Goal: Information Seeking & Learning: Check status

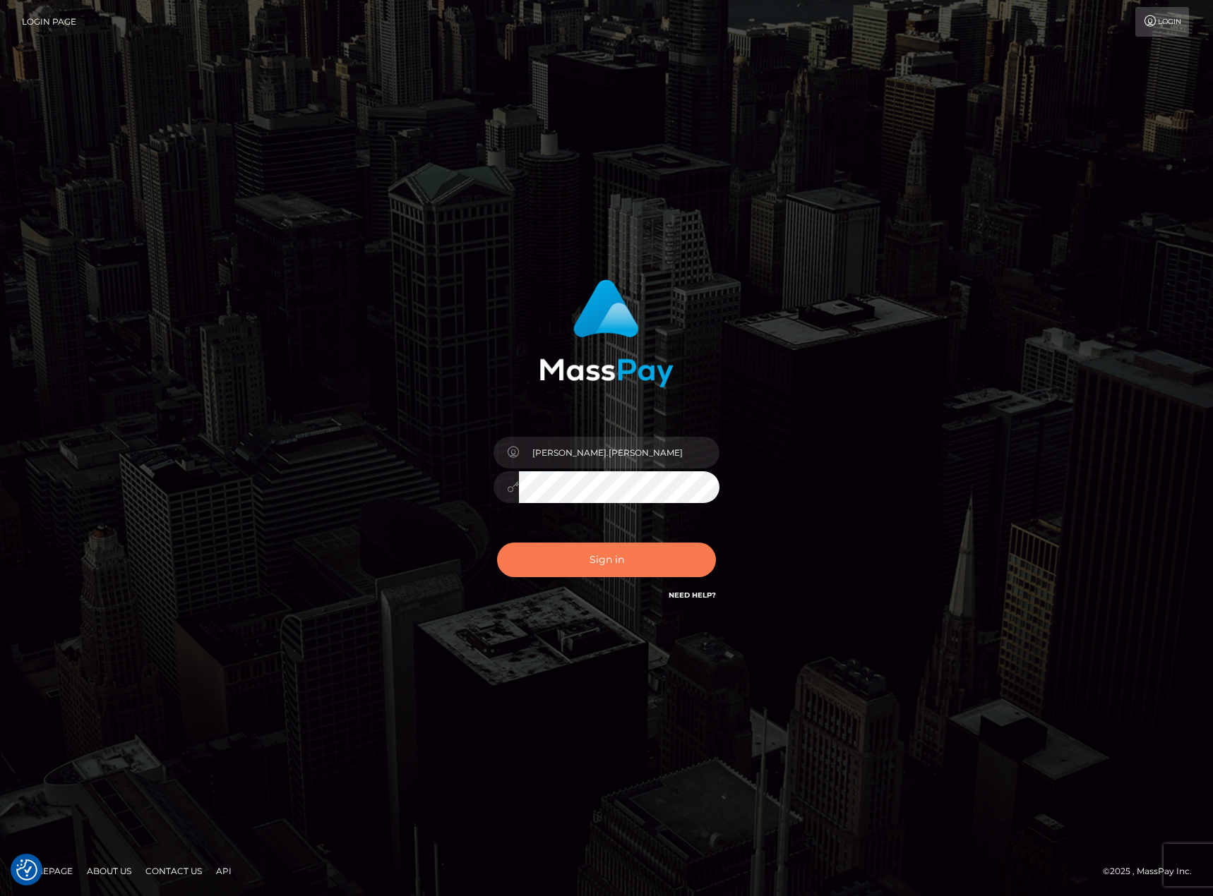
click at [640, 563] on button "Sign in" at bounding box center [606, 560] width 219 height 35
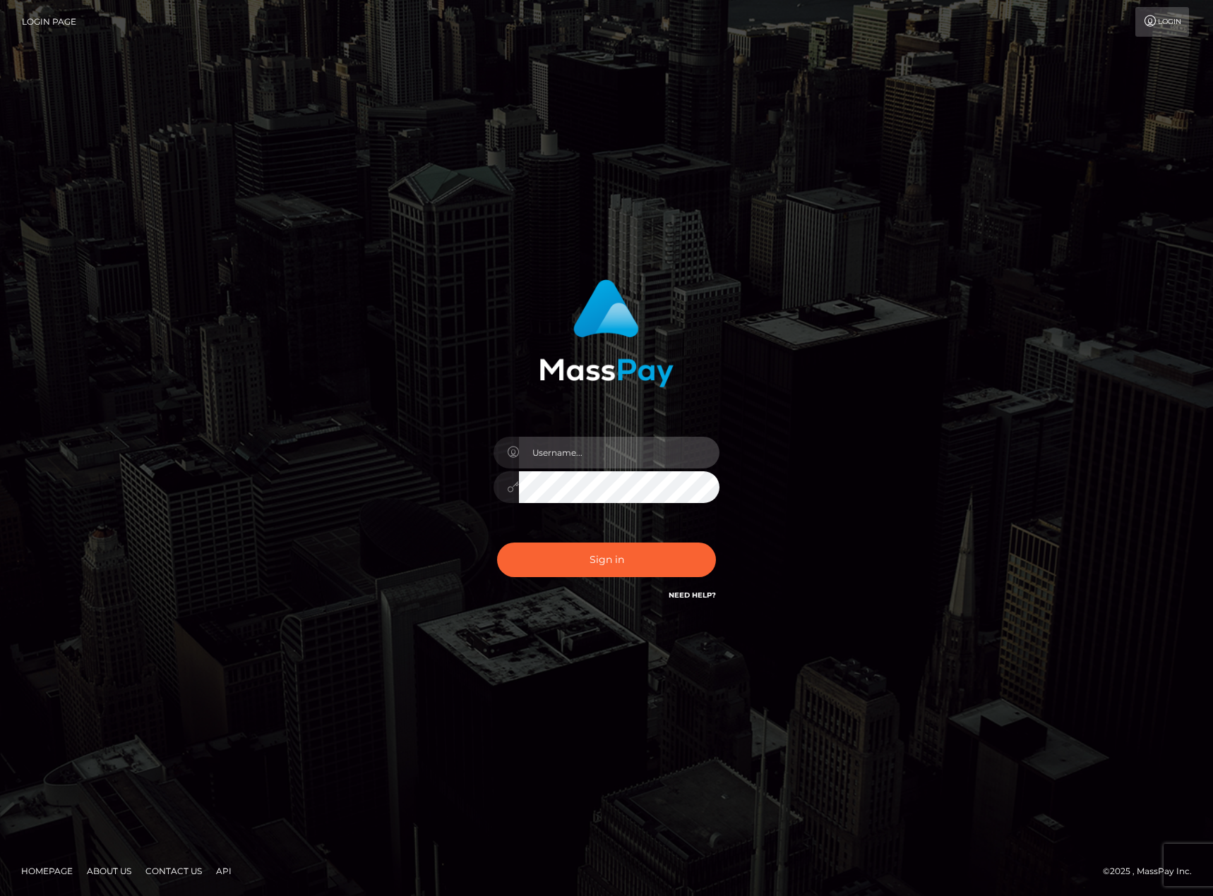
type input "[PERSON_NAME].[PERSON_NAME]"
click at [640, 563] on button "Sign in" at bounding box center [606, 560] width 219 height 35
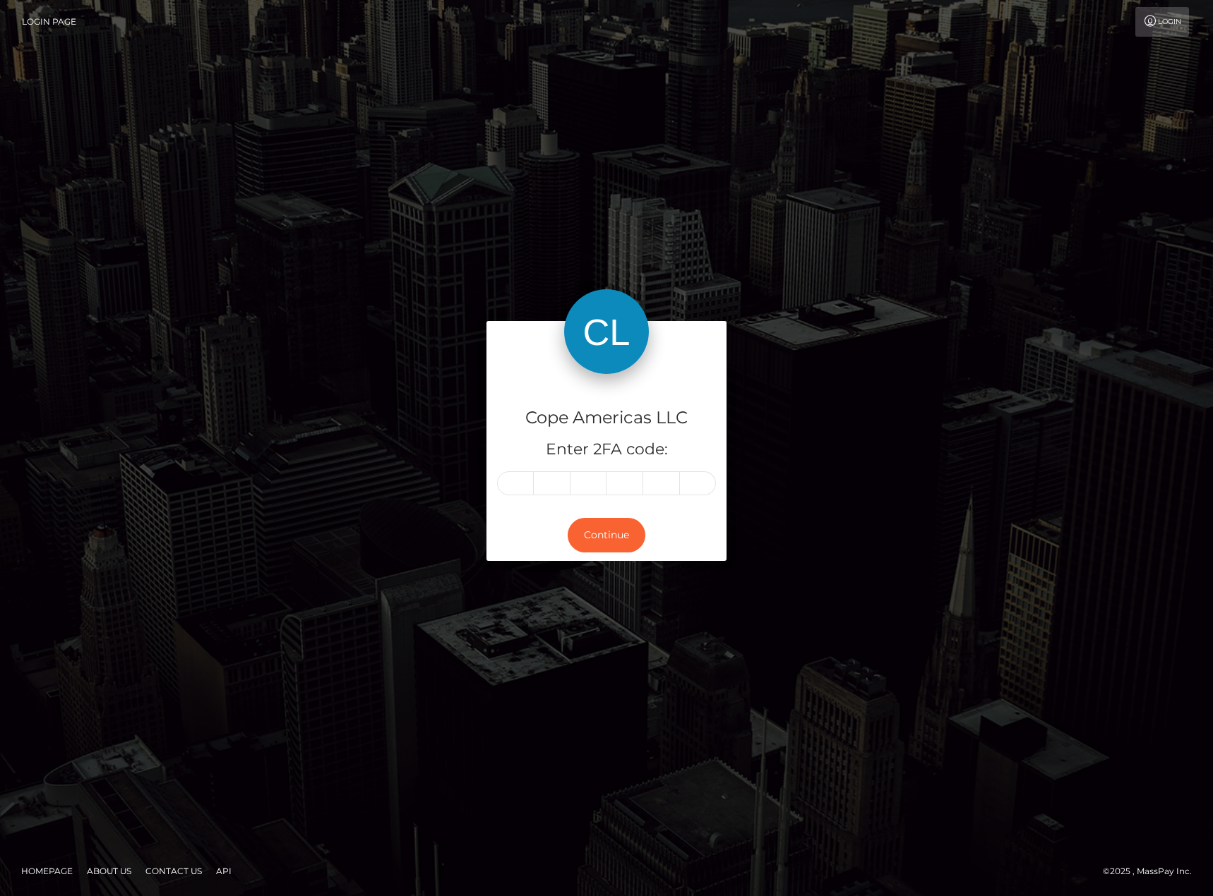
click at [889, 367] on div "Cope Americas LLC Enter 2FA code: Continue" at bounding box center [606, 447] width 805 height 253
click at [521, 488] on input "text" at bounding box center [515, 484] width 37 height 24
type input "7"
type input "3"
type input "2"
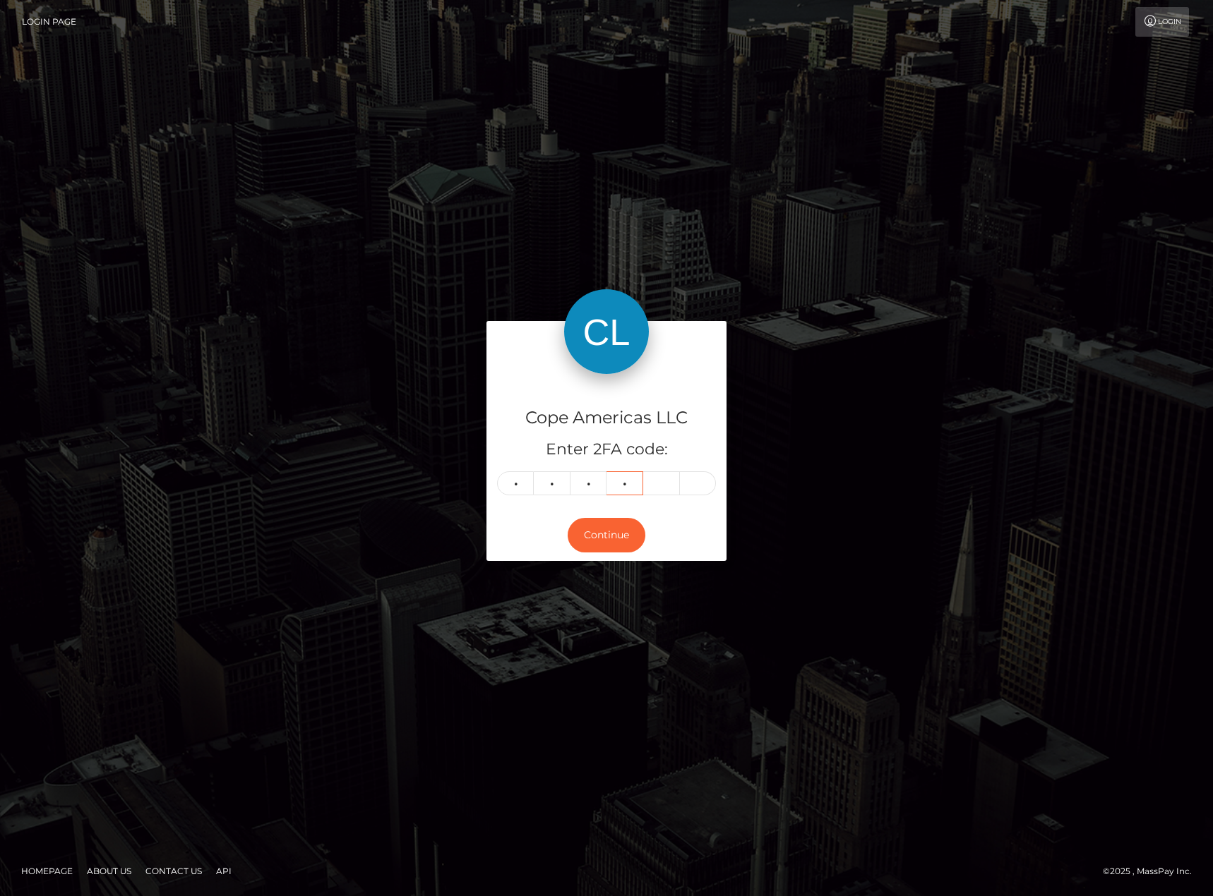
type input "3"
type input "7"
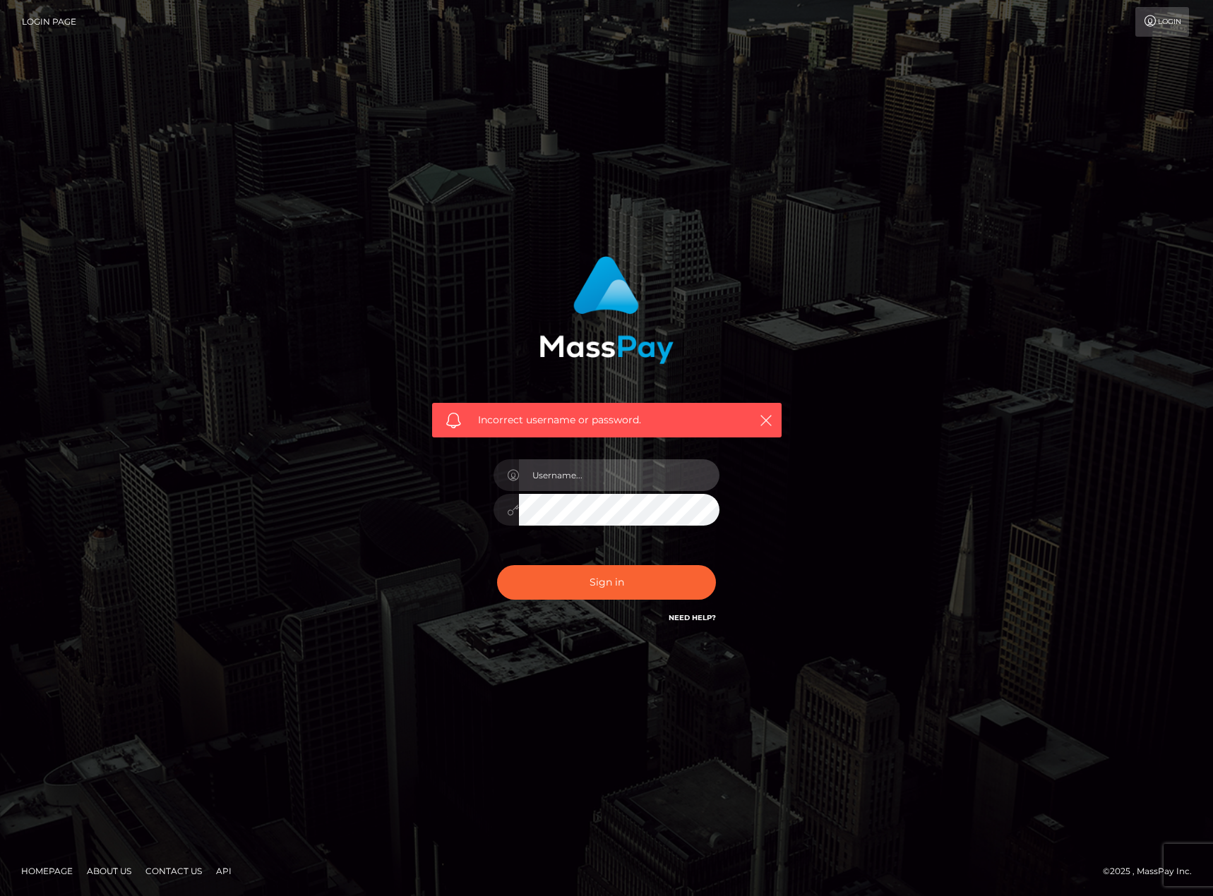
type input "[PERSON_NAME].[PERSON_NAME]"
click at [587, 587] on button "Sign in" at bounding box center [606, 582] width 219 height 35
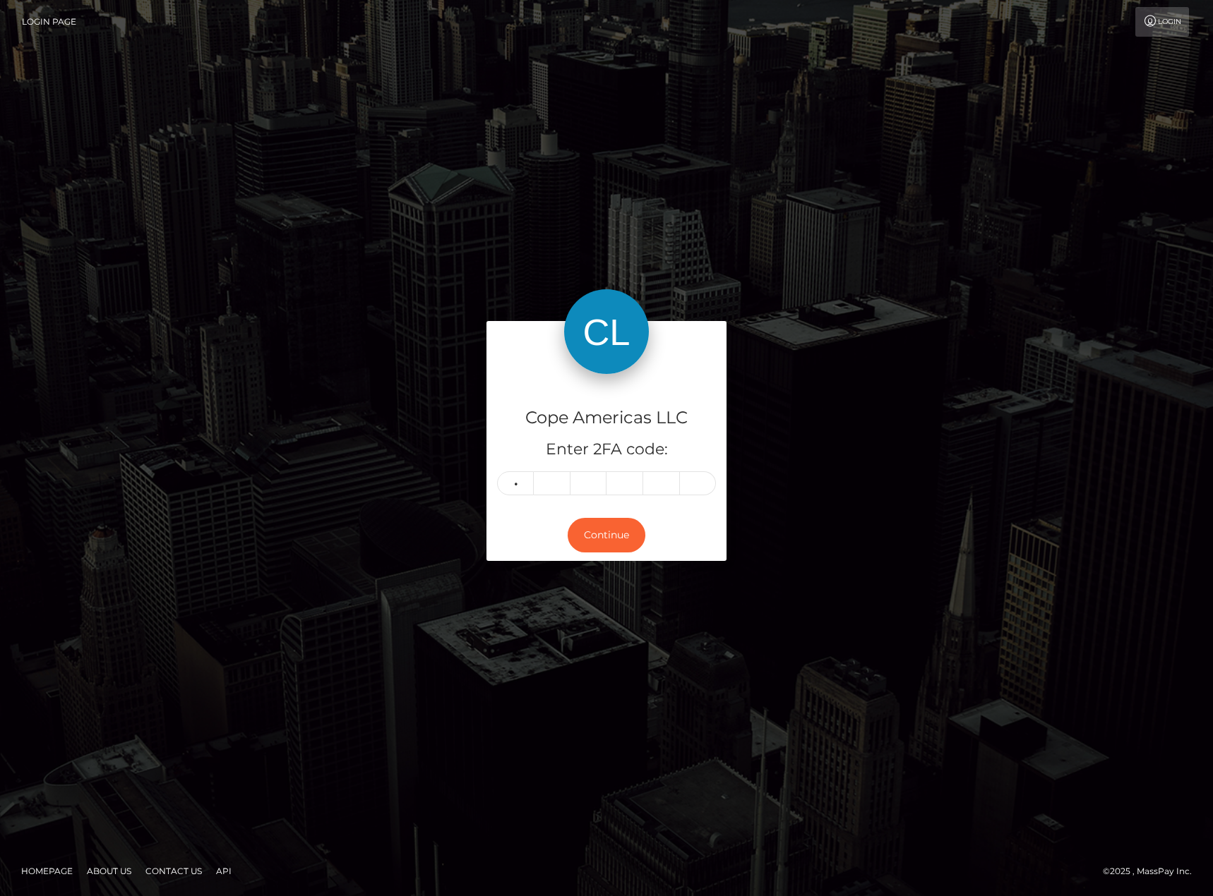
type input "7"
type input "3"
type input "2"
type input "3"
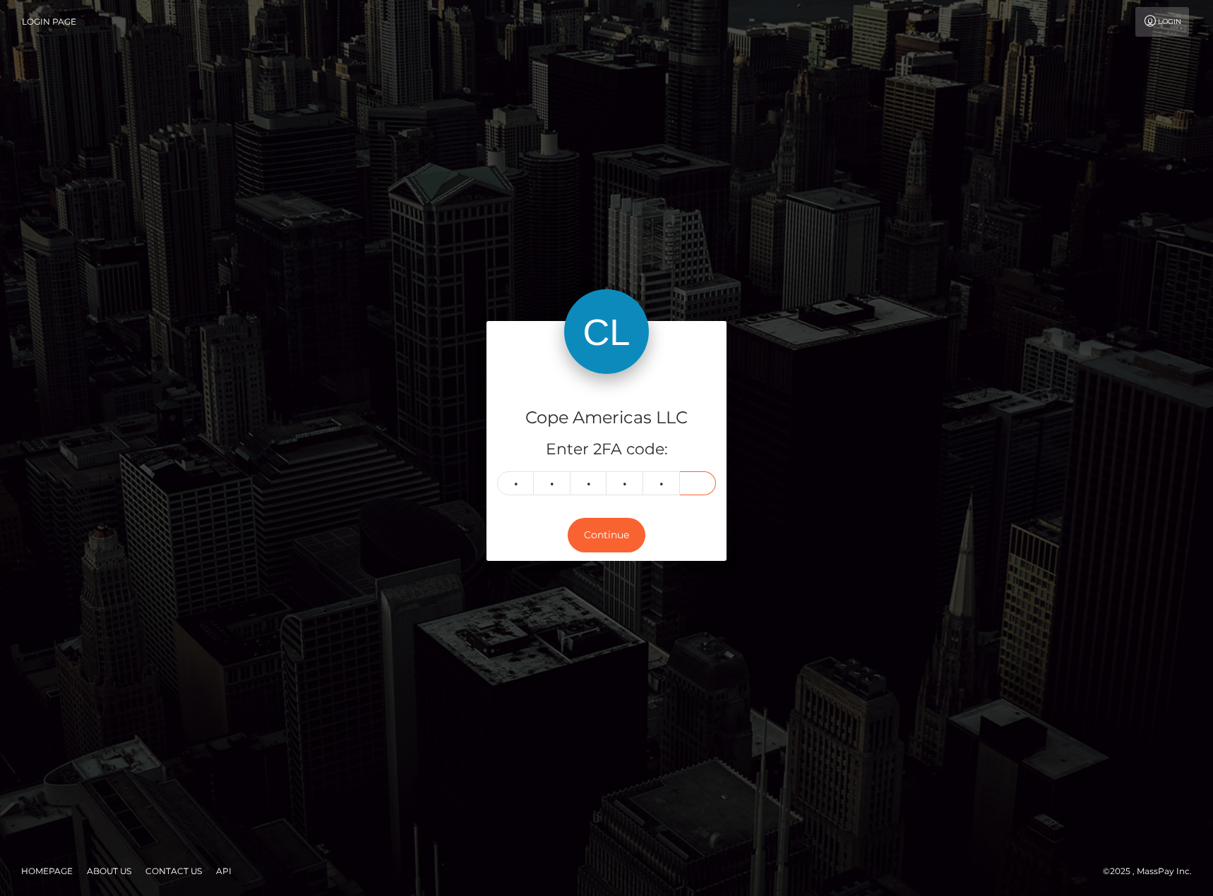
type input "4"
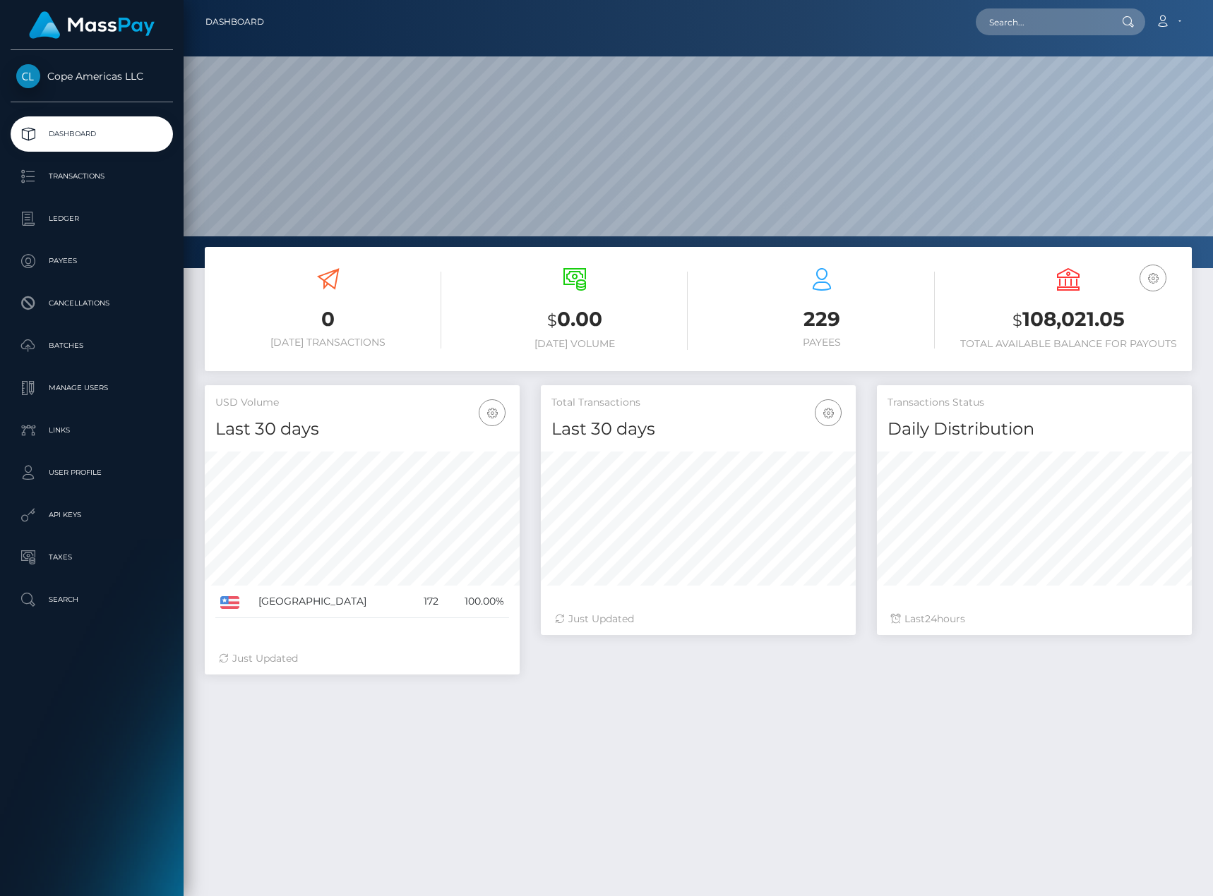
scroll to position [251, 315]
click at [93, 803] on div "Cope Americas LLC Dashboard Transactions Ledger Payees Cancellations Batches" at bounding box center [92, 472] width 184 height 844
click at [81, 217] on p "Ledger" at bounding box center [91, 218] width 151 height 21
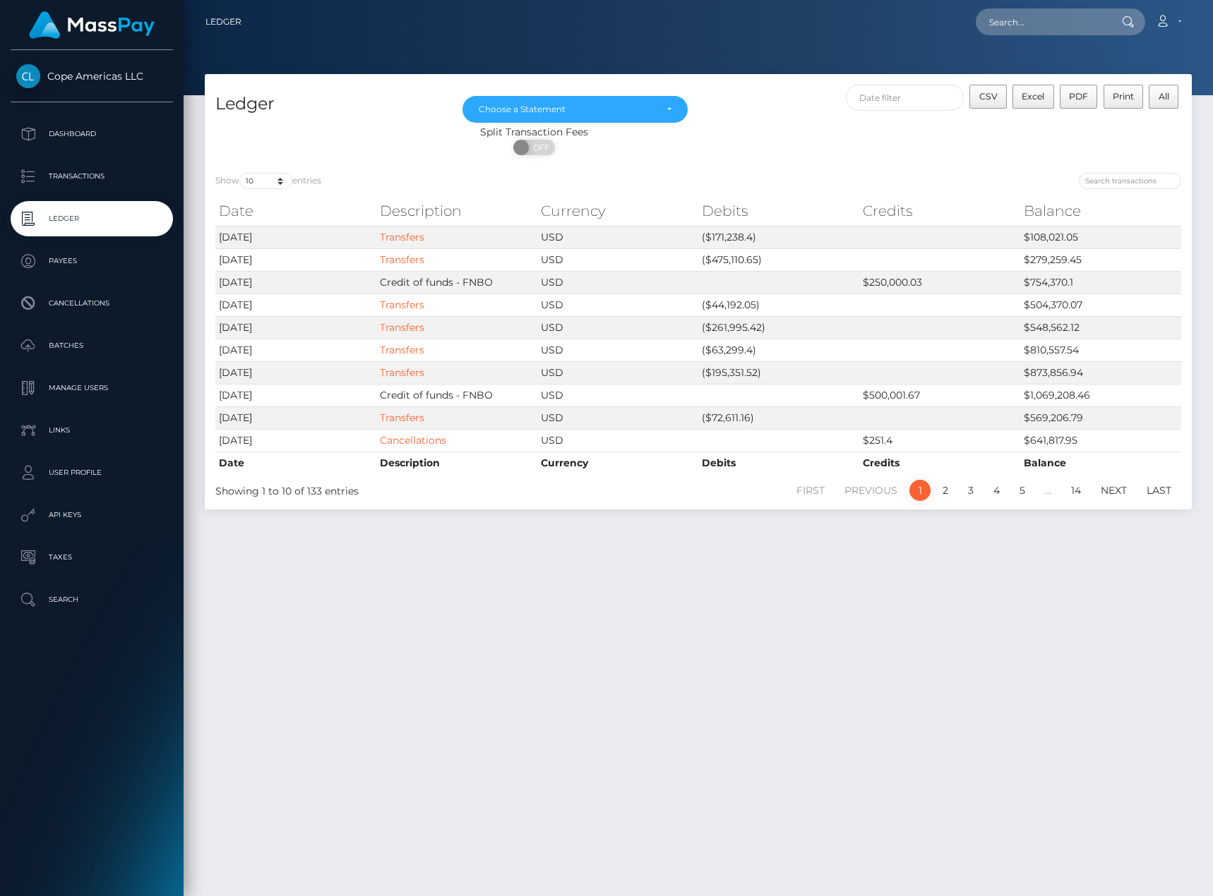
click at [570, 94] on div "[DATE] [DATE] [DATE] [DATE] [DATE] [DATE] [DATE] [DATE] [DATE] [DATE] Choose a …" at bounding box center [575, 105] width 247 height 40
click at [570, 102] on div "Choose a Statement" at bounding box center [575, 109] width 226 height 27
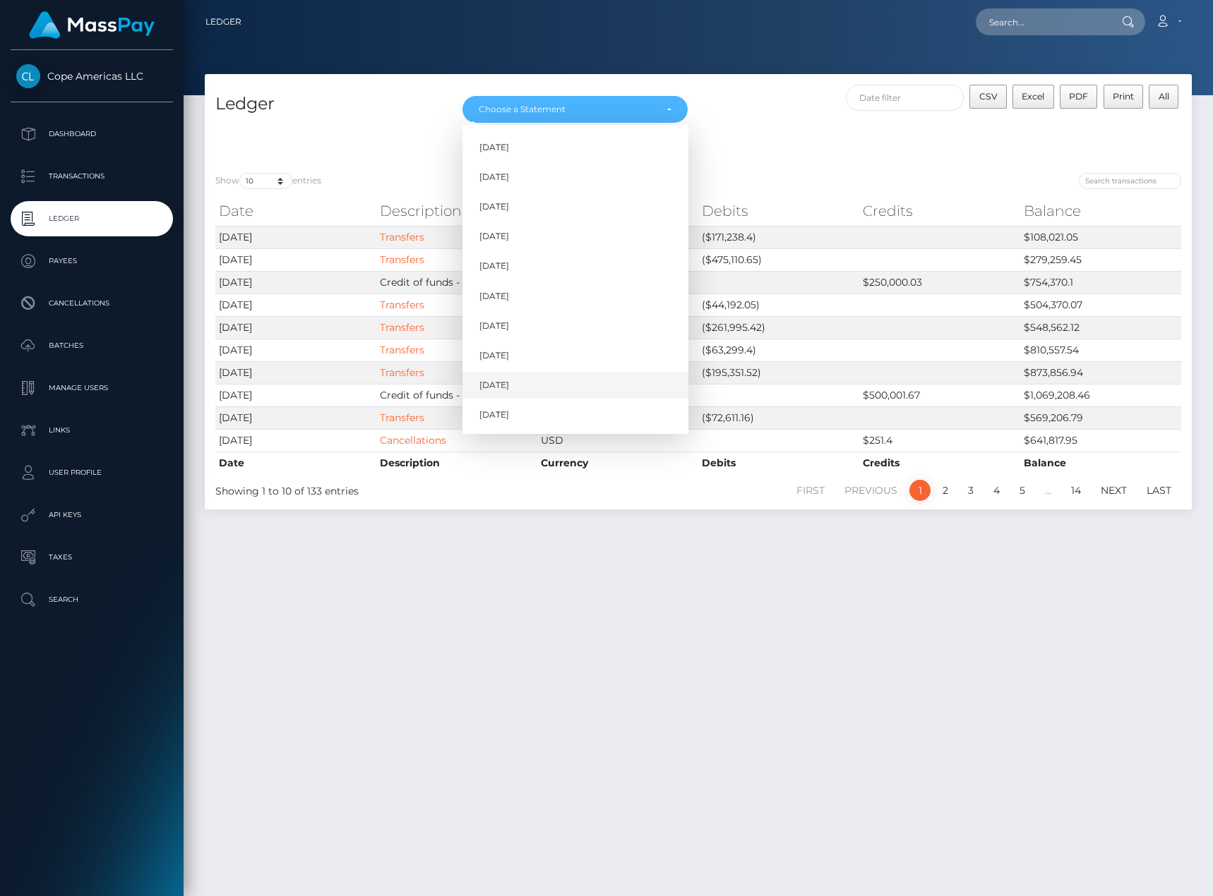
scroll to position [37, 0]
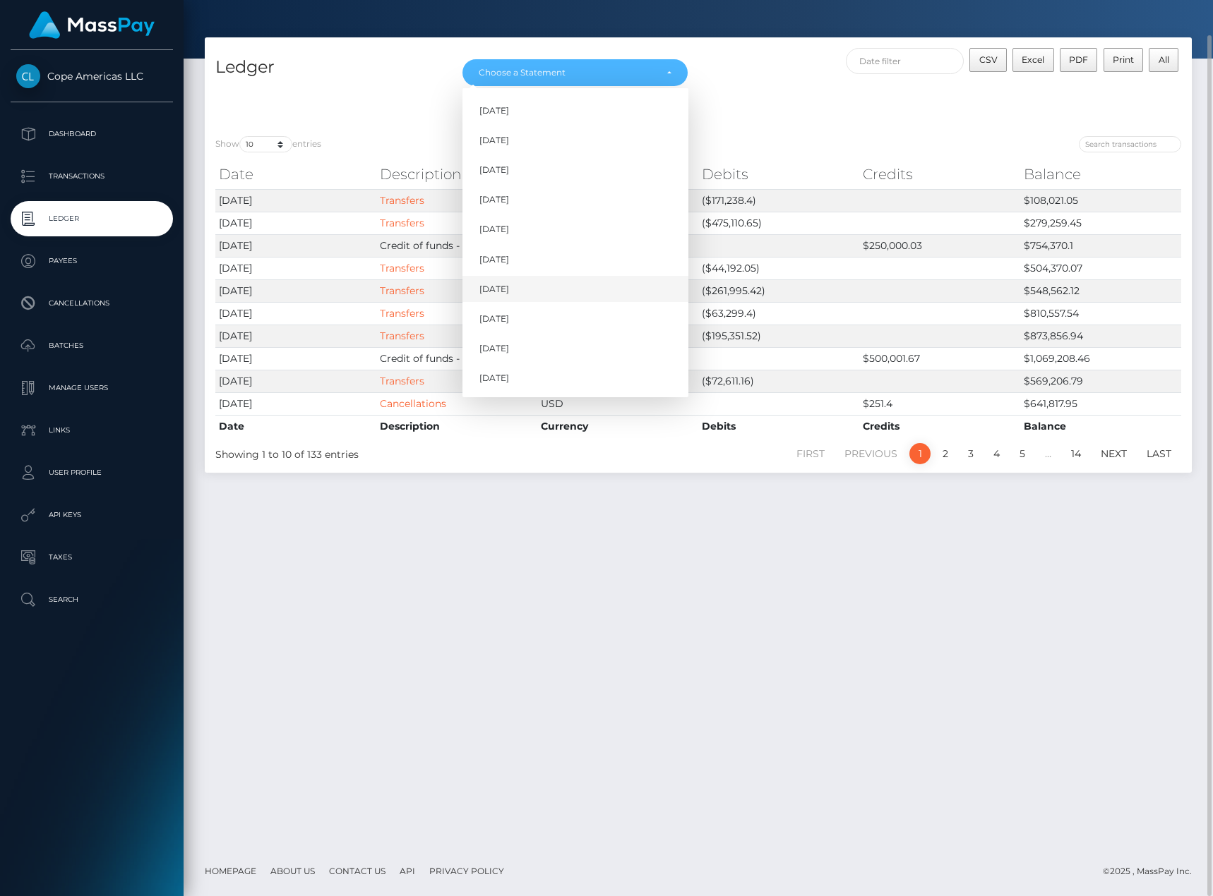
click at [545, 289] on link "Jun 2025" at bounding box center [575, 289] width 226 height 26
select select "Jun 2025"
